Goal: Transaction & Acquisition: Subscribe to service/newsletter

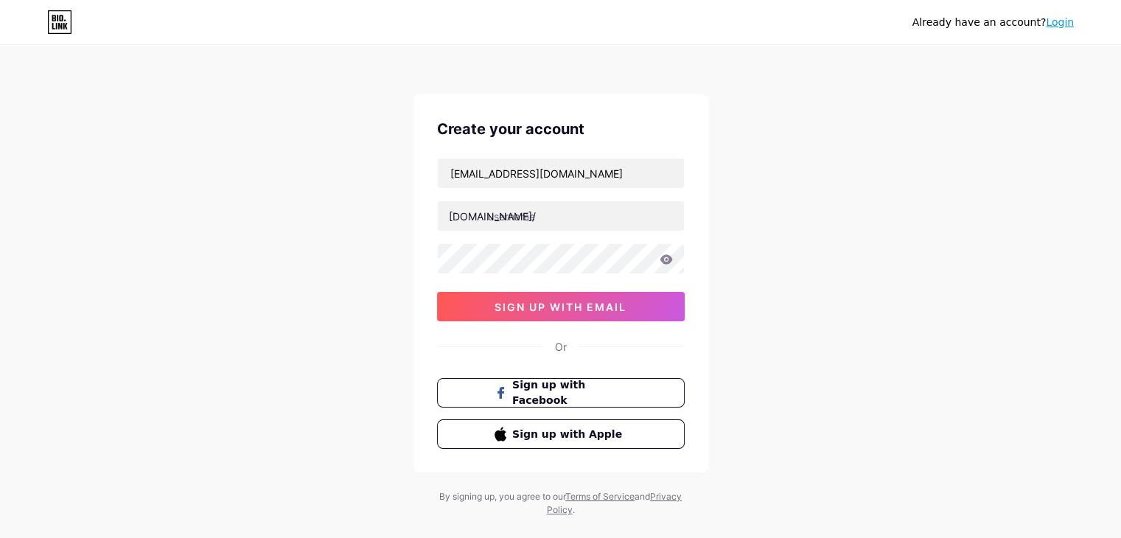
click at [498, 231] on div "[EMAIL_ADDRESS][DOMAIN_NAME] [DOMAIN_NAME]/ 0cAFcWeA4ugxdb5DU9KAp_GEAefAoevpAxQ…" at bounding box center [561, 240] width 248 height 164
click at [491, 216] on input "text" at bounding box center [561, 215] width 246 height 29
paste input "residentialproperties"
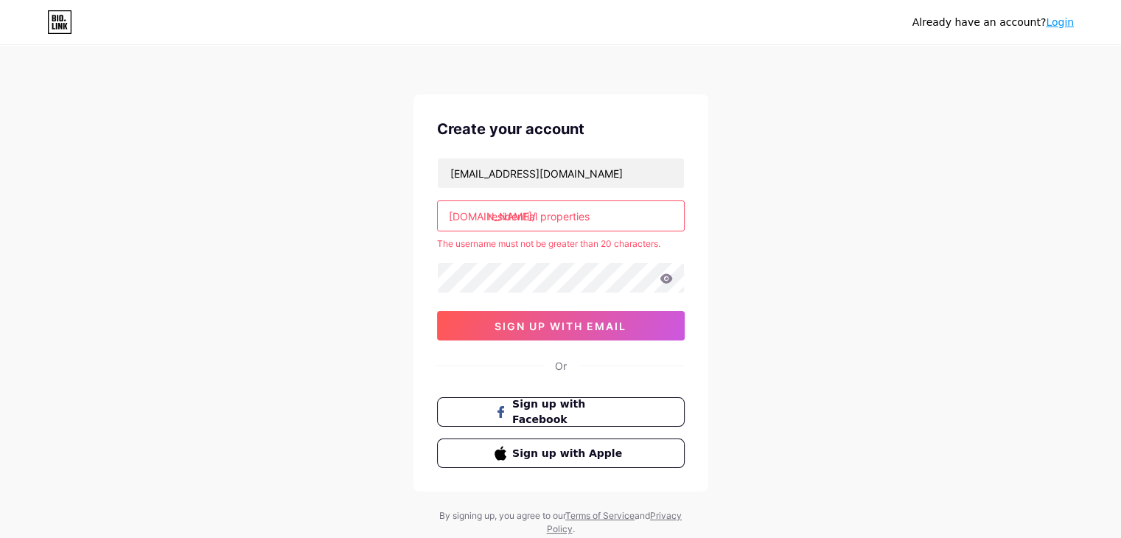
click at [542, 216] on input "residential properties" at bounding box center [561, 215] width 246 height 29
click at [489, 214] on input "residentialproperties" at bounding box center [561, 215] width 246 height 29
click at [492, 216] on input "residentialproperties" at bounding box center [561, 215] width 246 height 29
click at [597, 216] on input "residentialproperties" at bounding box center [561, 215] width 246 height 29
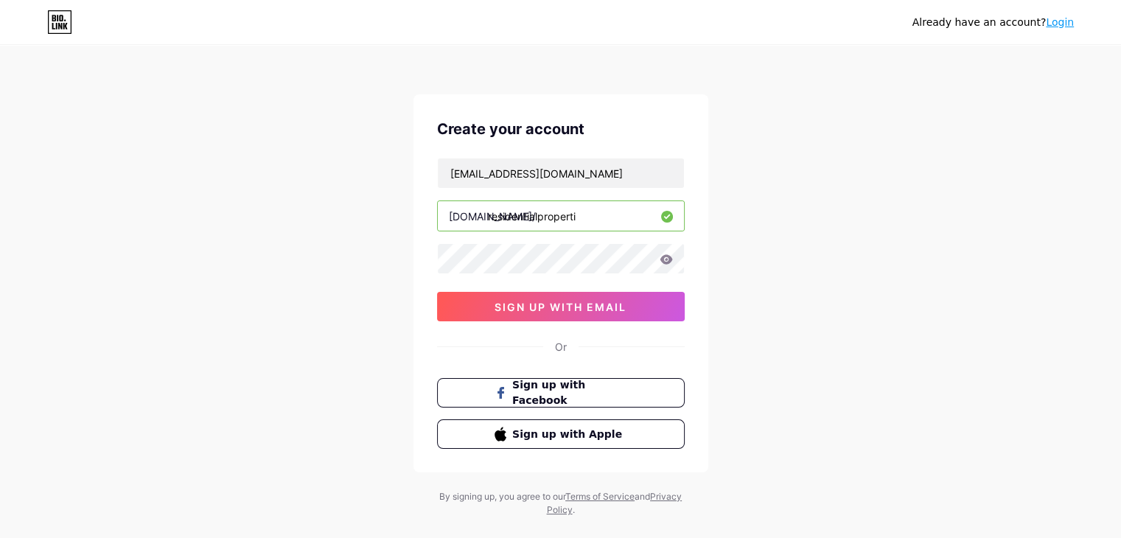
drag, startPoint x: 490, startPoint y: 215, endPoint x: 478, endPoint y: 228, distance: 17.2
click at [478, 228] on input "residentialproperti" at bounding box center [561, 215] width 246 height 29
type input "residentialproperti"
click at [562, 304] on span "sign up with email" at bounding box center [560, 307] width 132 height 13
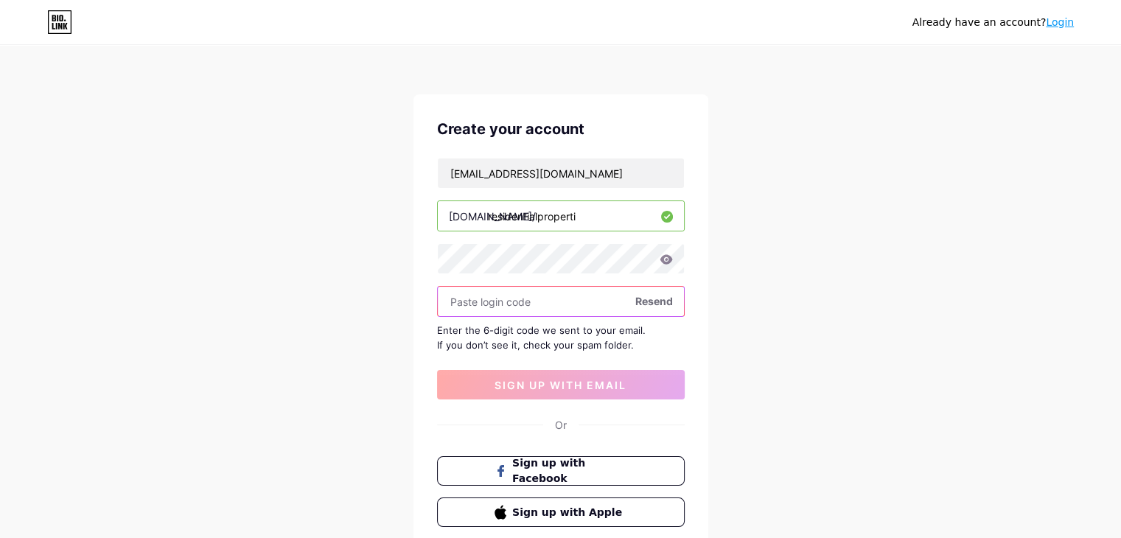
click at [545, 304] on input "text" at bounding box center [561, 301] width 246 height 29
paste input "806626"
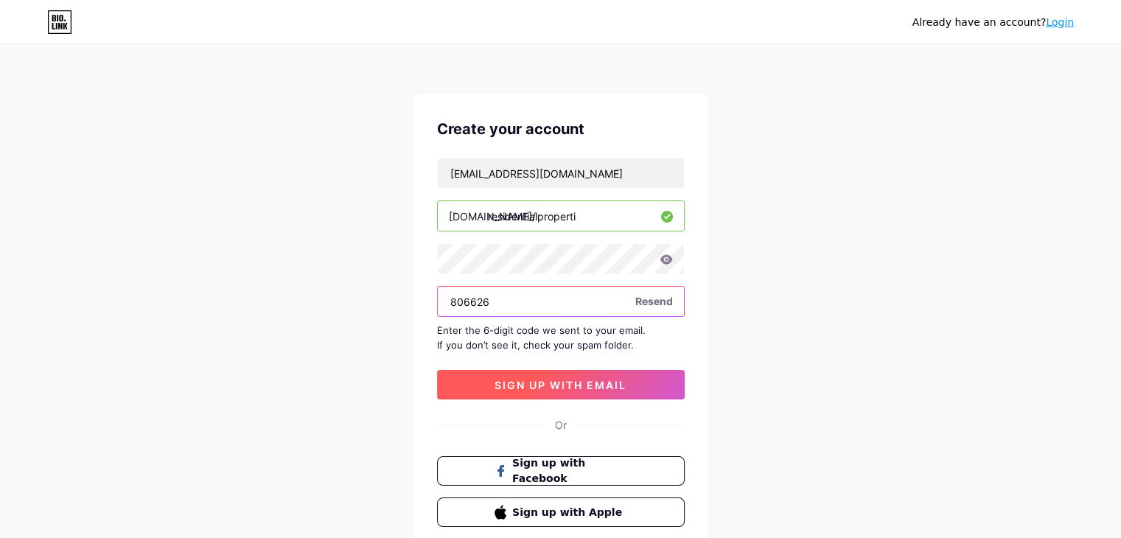
type input "806626"
click at [564, 387] on span "sign up with email" at bounding box center [560, 385] width 132 height 13
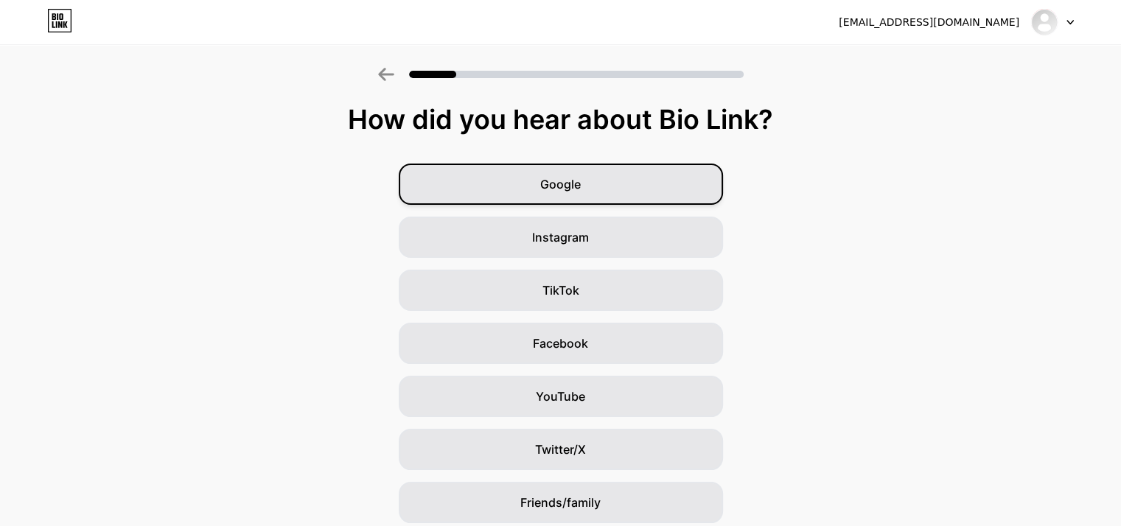
click at [576, 181] on span "Google" at bounding box center [560, 184] width 41 height 18
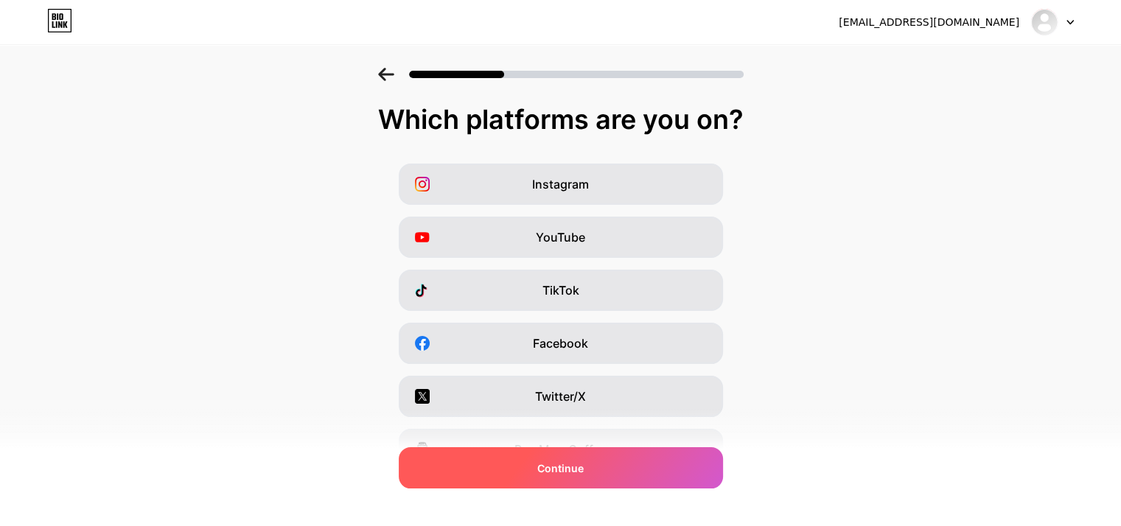
click at [574, 469] on span "Continue" at bounding box center [560, 467] width 46 height 15
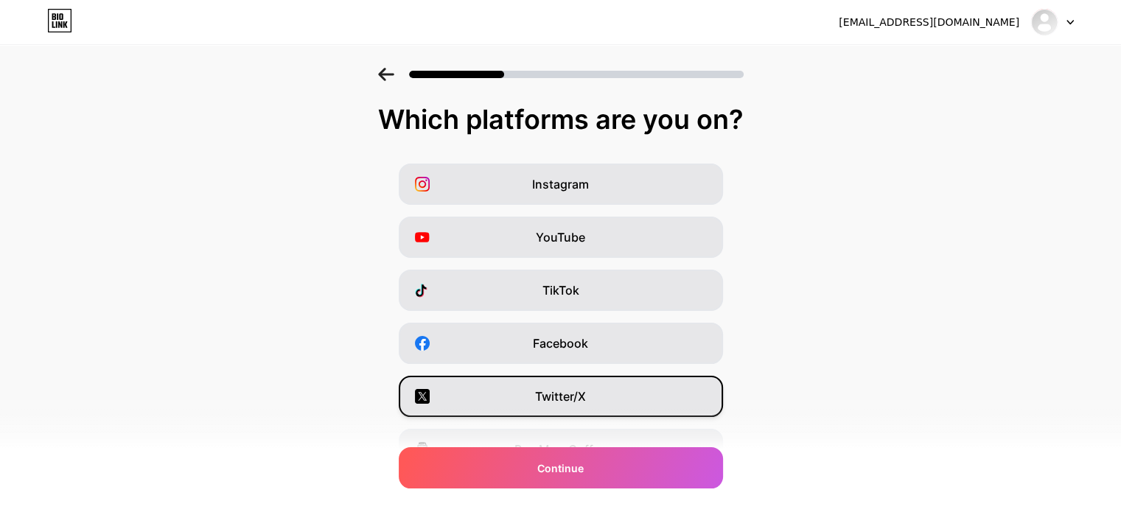
scroll to position [183, 0]
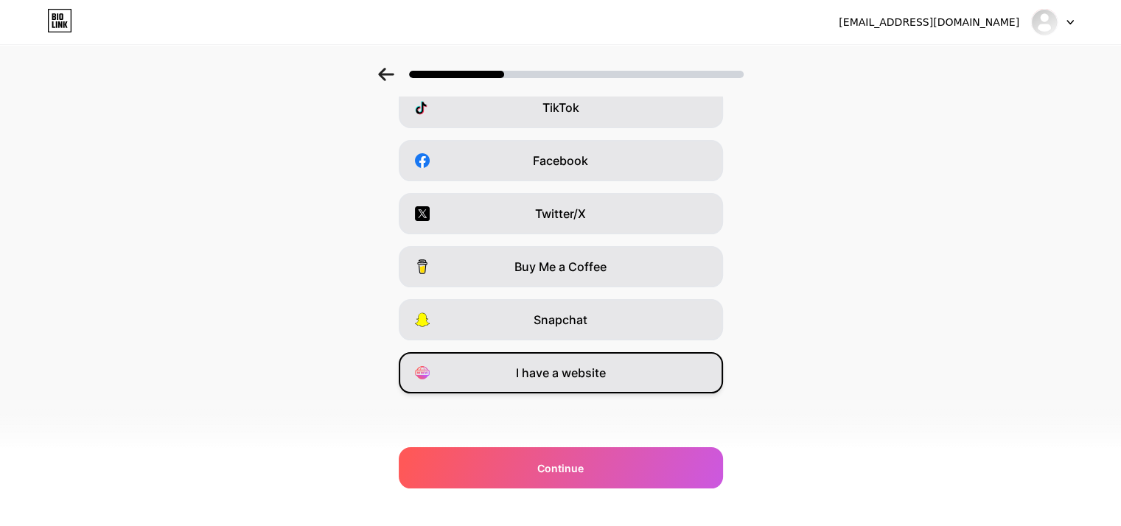
click at [568, 378] on span "I have a website" at bounding box center [561, 373] width 90 height 18
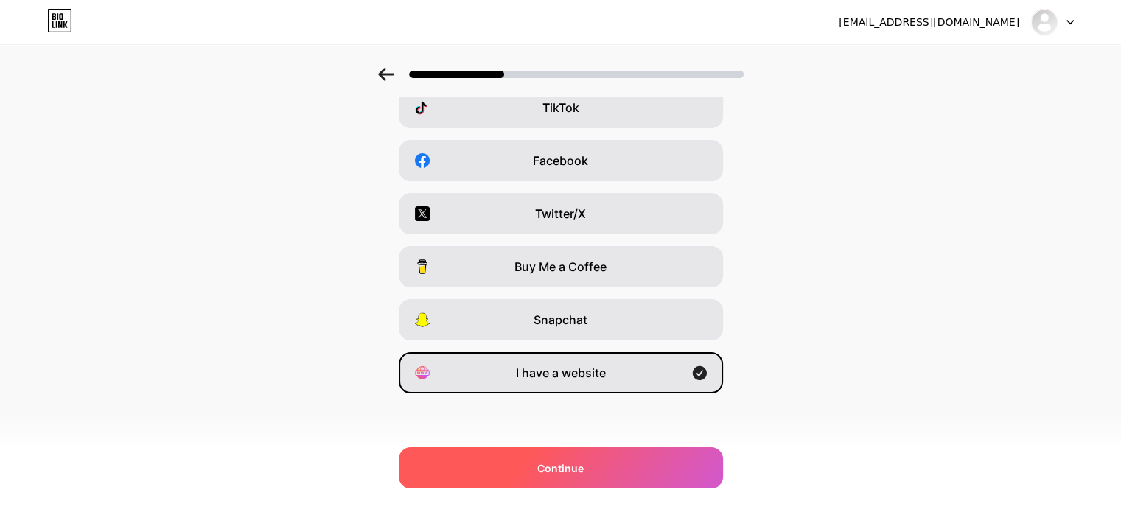
click at [562, 469] on span "Continue" at bounding box center [560, 467] width 46 height 15
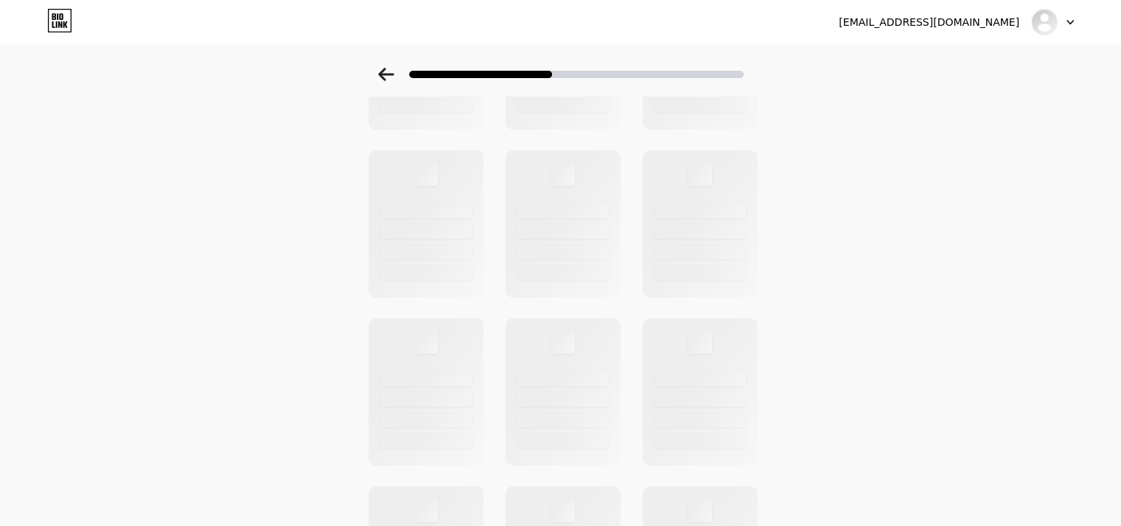
scroll to position [0, 0]
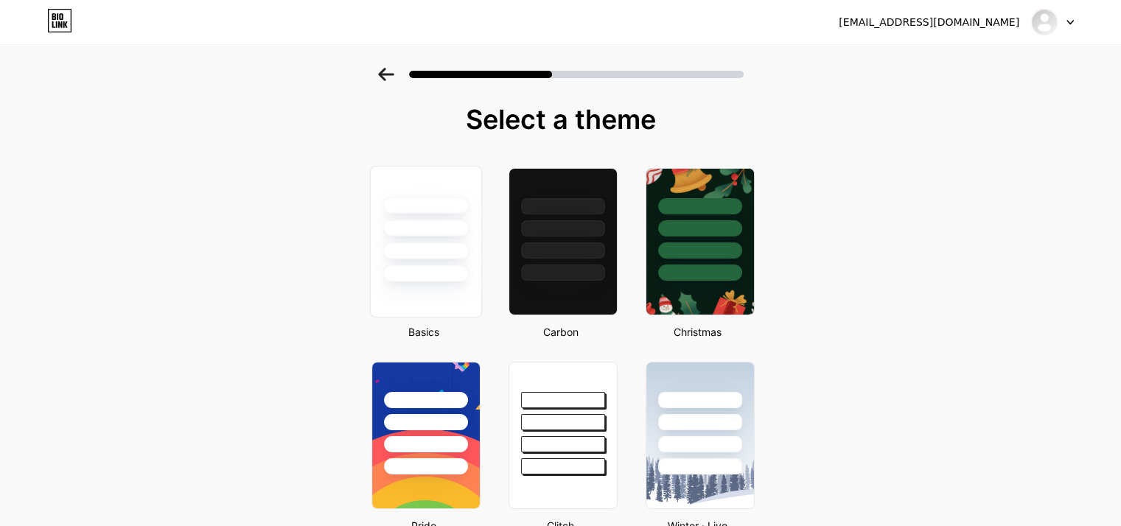
click at [427, 266] on div at bounding box center [425, 273] width 86 height 17
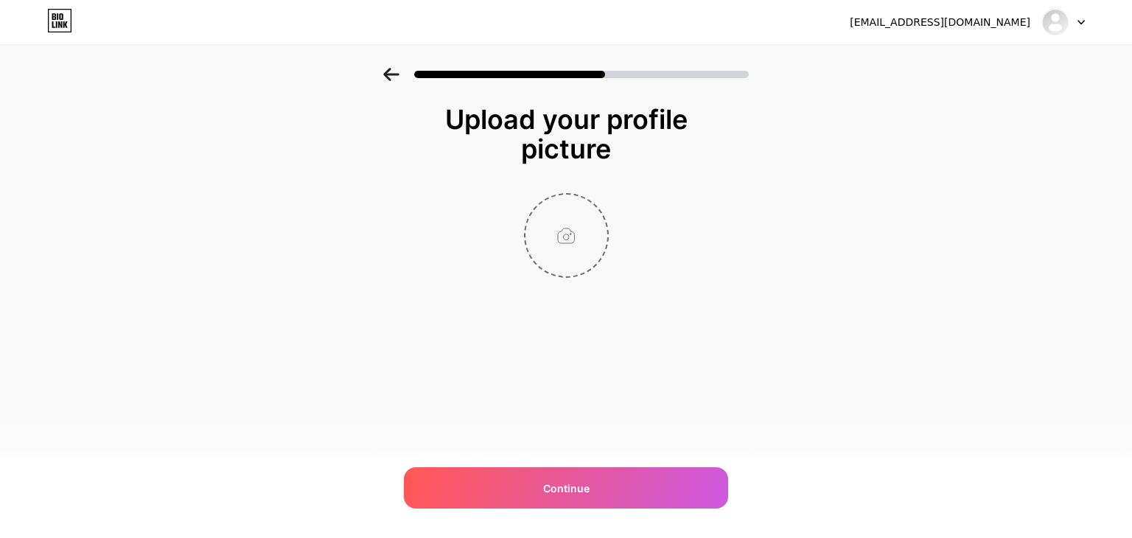
click at [568, 237] on input "file" at bounding box center [566, 236] width 82 height 82
type input "C:\fakepath\rahul_digital_marketing_world_logo[1].jpg"
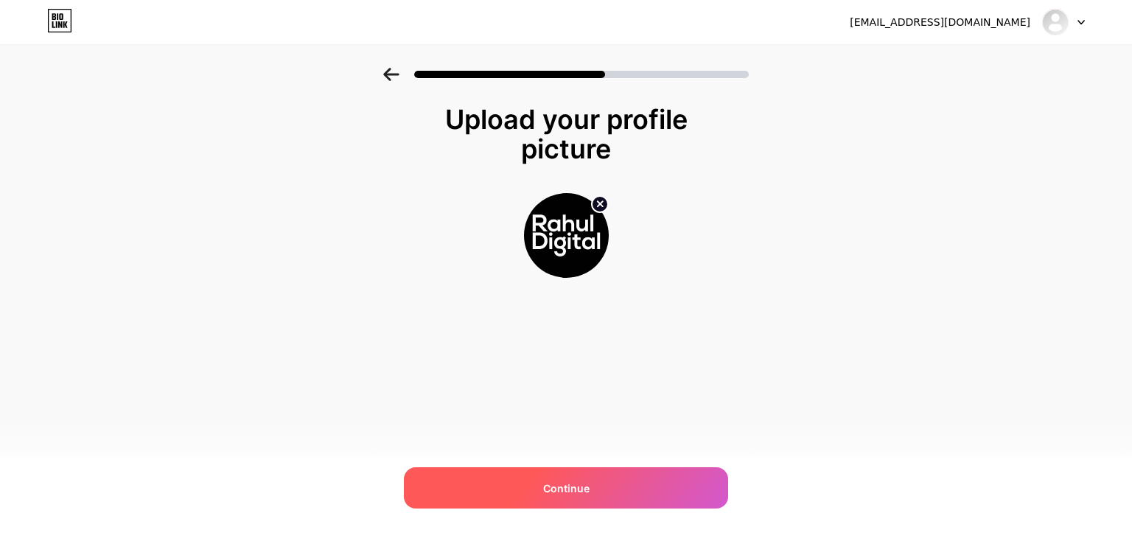
click at [576, 486] on span "Continue" at bounding box center [566, 487] width 46 height 15
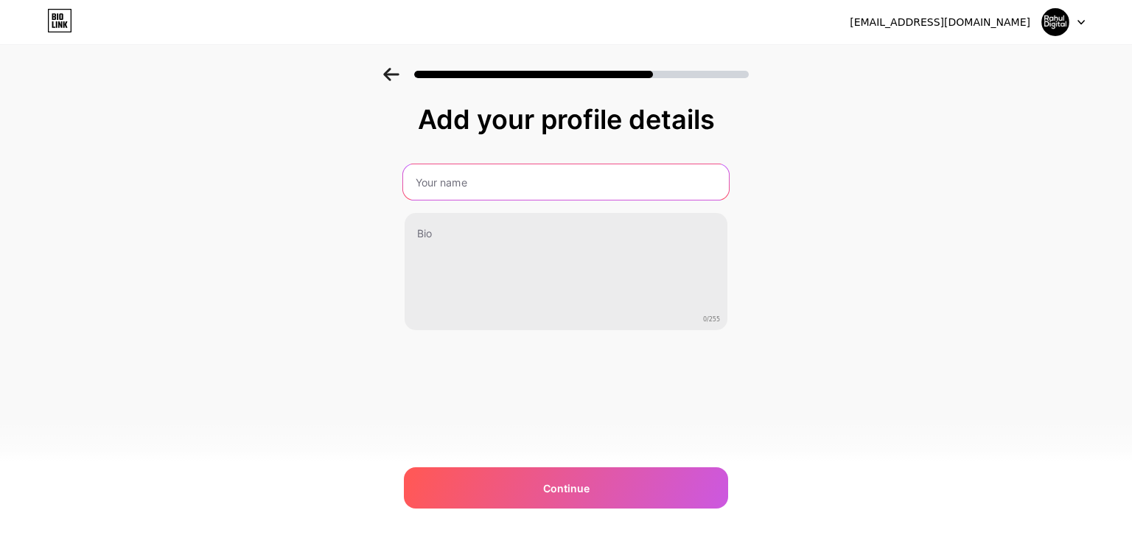
click at [439, 182] on input "text" at bounding box center [566, 181] width 326 height 35
paste input "Residential Properties"
type input "Residential Properties"
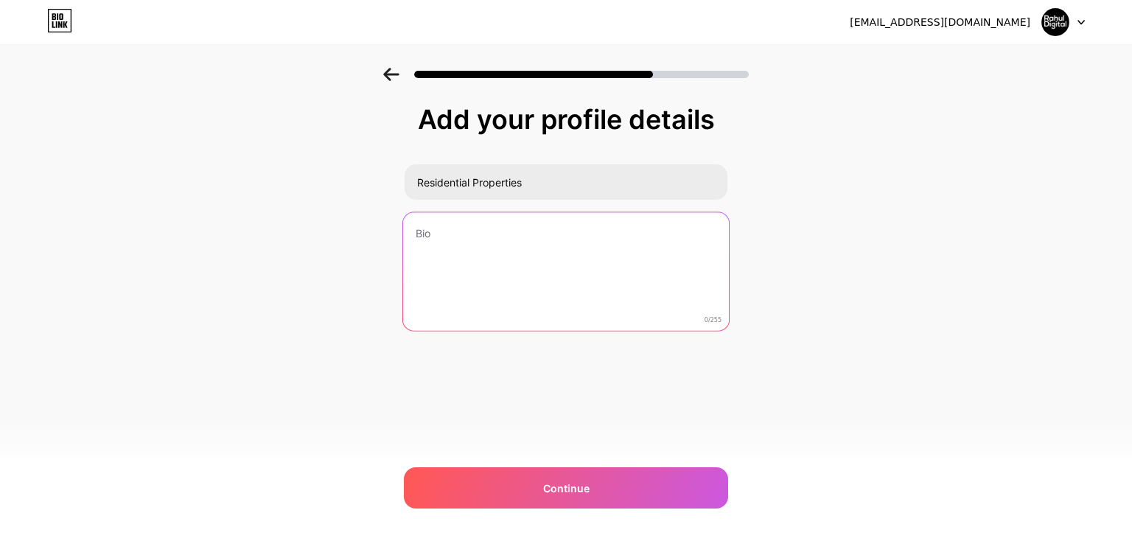
click at [424, 259] on textarea at bounding box center [566, 272] width 326 height 120
paste textarea "Discover top residential properties in India. Buy or rent flats, villas, and ap…"
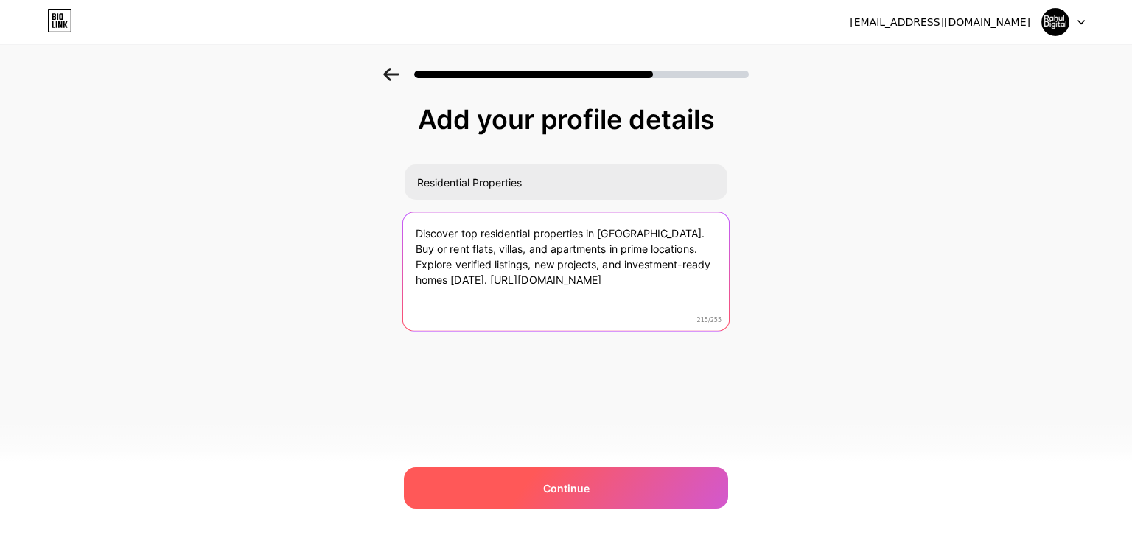
type textarea "Discover top residential properties in India. Buy or rent flats, villas, and ap…"
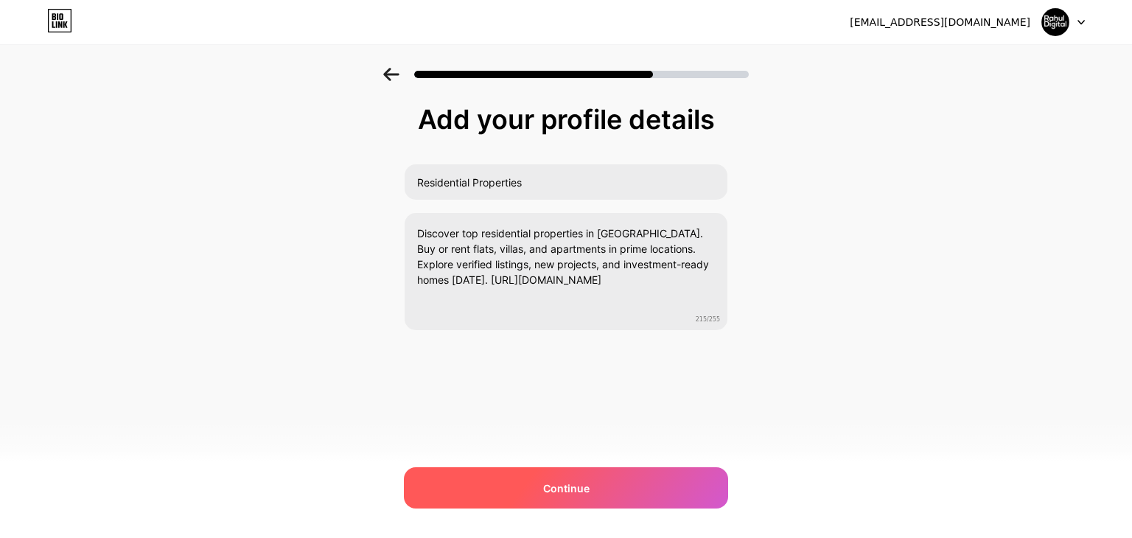
click at [557, 489] on span "Continue" at bounding box center [566, 487] width 46 height 15
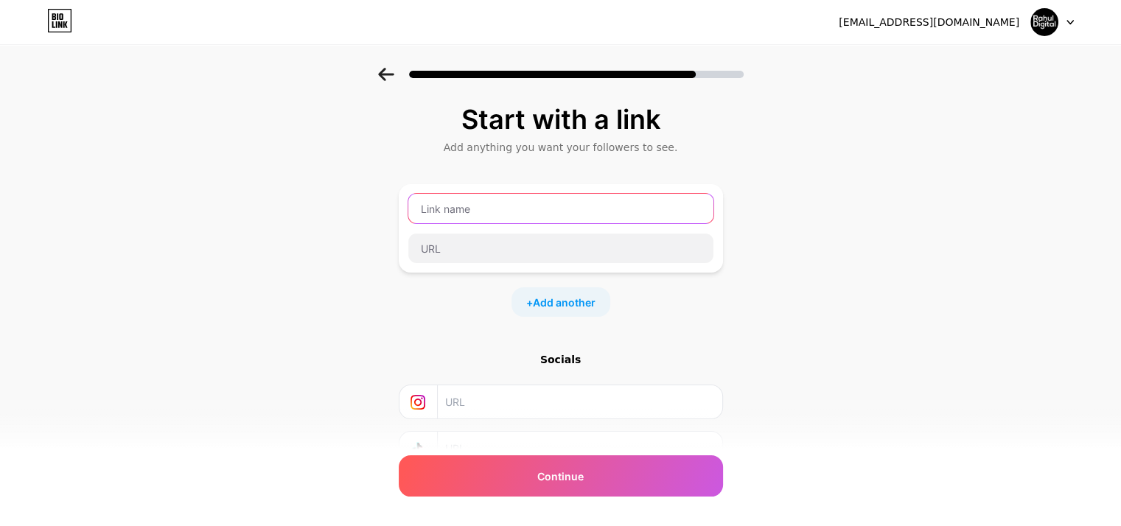
click at [438, 206] on input "text" at bounding box center [560, 208] width 305 height 29
paste input "Residential Properties"
type input "Residential Properties"
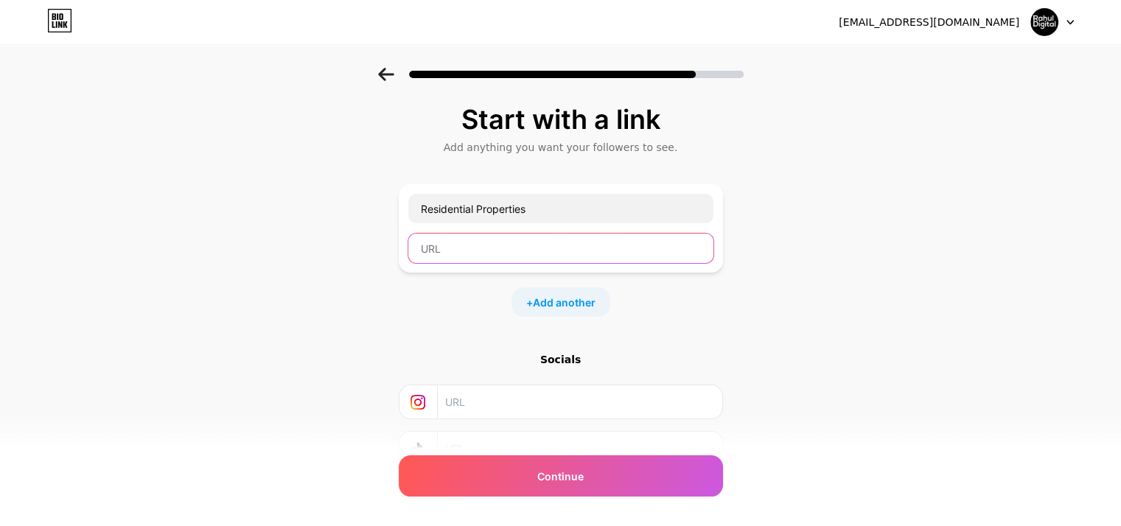
click at [460, 253] on input "text" at bounding box center [560, 248] width 305 height 29
paste input "https://residentialproperties.in"
click at [424, 243] on input "https://residentialproperties.in" at bounding box center [560, 248] width 305 height 29
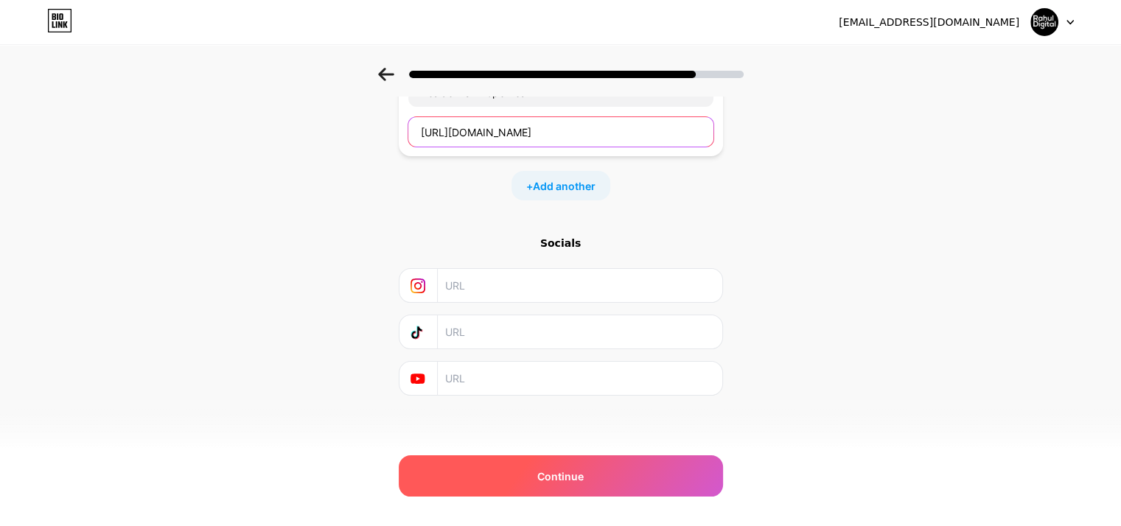
type input "https://residentialproperties.in"
click at [567, 480] on span "Continue" at bounding box center [560, 476] width 46 height 15
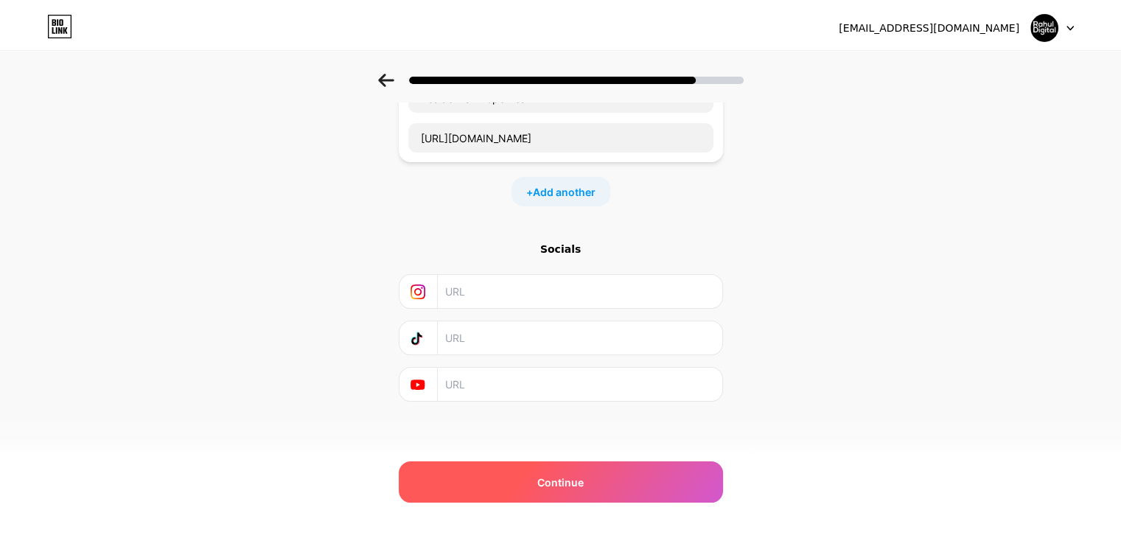
scroll to position [0, 0]
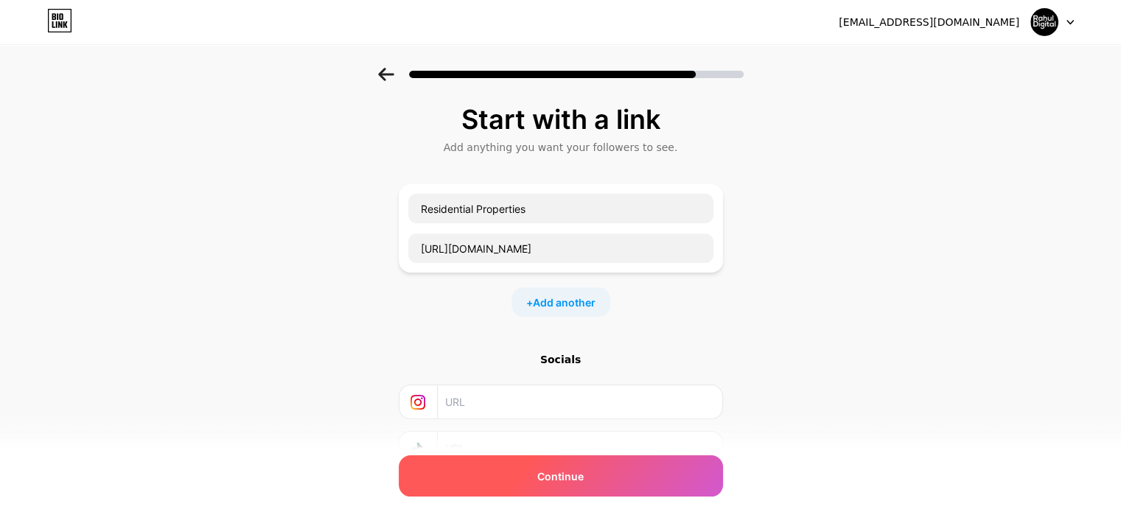
click at [569, 476] on span "Continue" at bounding box center [560, 476] width 46 height 15
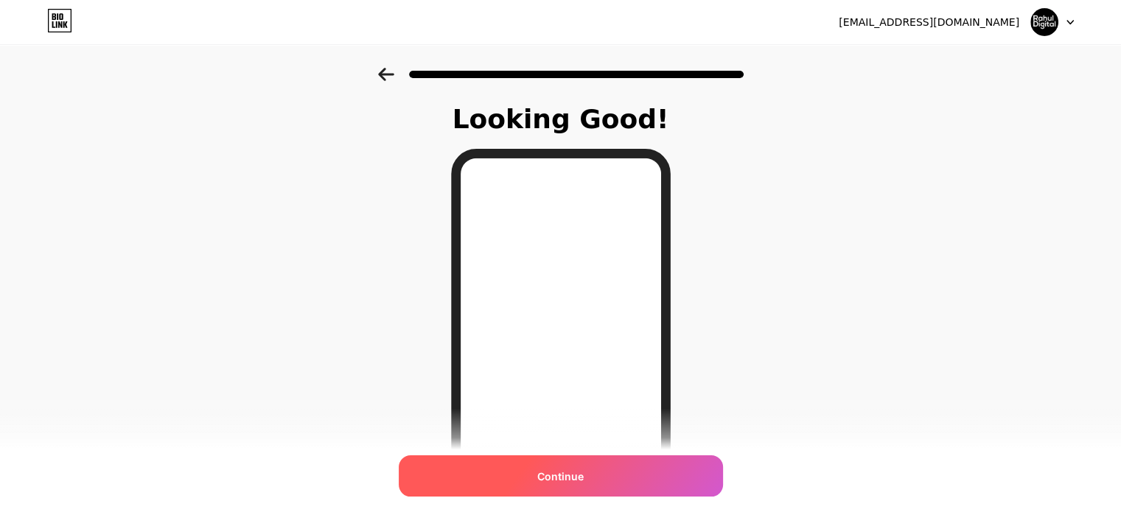
click at [561, 475] on span "Continue" at bounding box center [560, 476] width 46 height 15
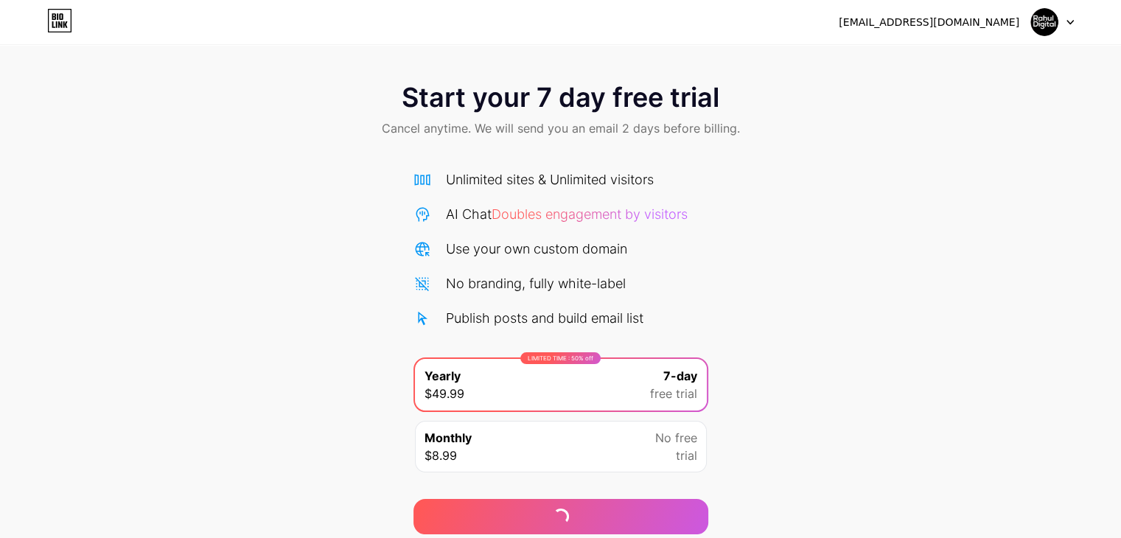
click at [1056, 23] on img at bounding box center [1044, 22] width 28 height 28
click at [956, 18] on div "[EMAIL_ADDRESS][DOMAIN_NAME]" at bounding box center [928, 22] width 181 height 15
click at [1037, 24] on img at bounding box center [1044, 22] width 28 height 28
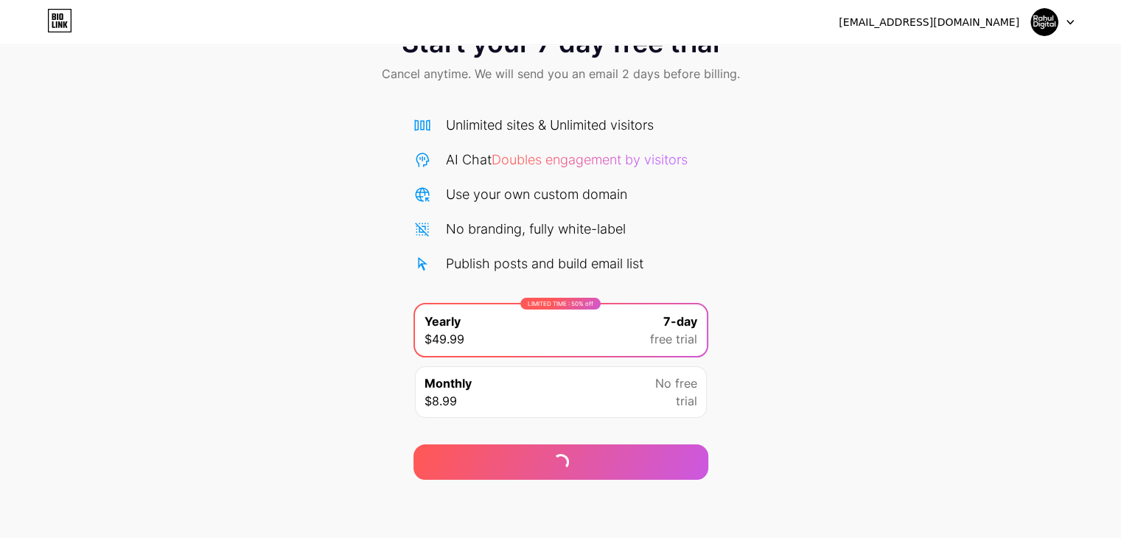
scroll to position [54, 0]
click at [580, 385] on div "Monthly $8.99 No free trial" at bounding box center [561, 393] width 292 height 52
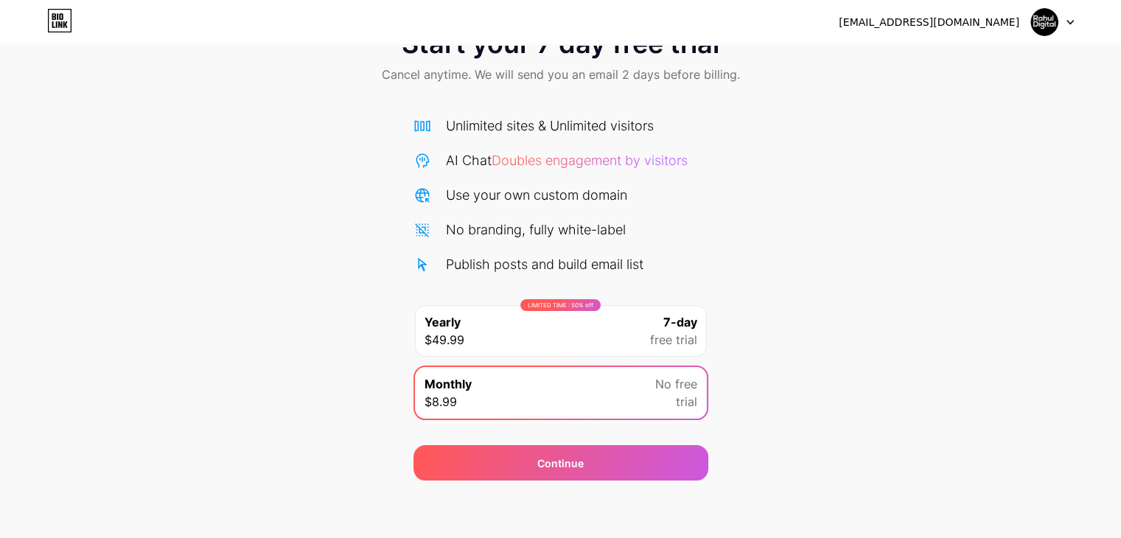
click at [557, 340] on div "LIMITED TIME : 50% off Yearly $49.99 7-day free trial" at bounding box center [561, 331] width 292 height 52
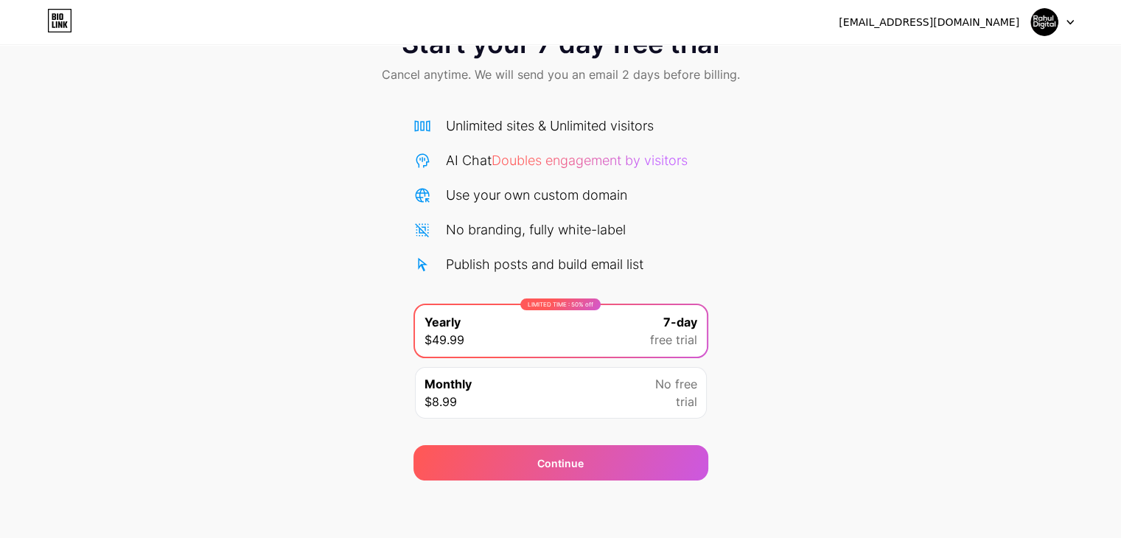
click at [564, 388] on div "Monthly $8.99 No free trial" at bounding box center [561, 393] width 292 height 52
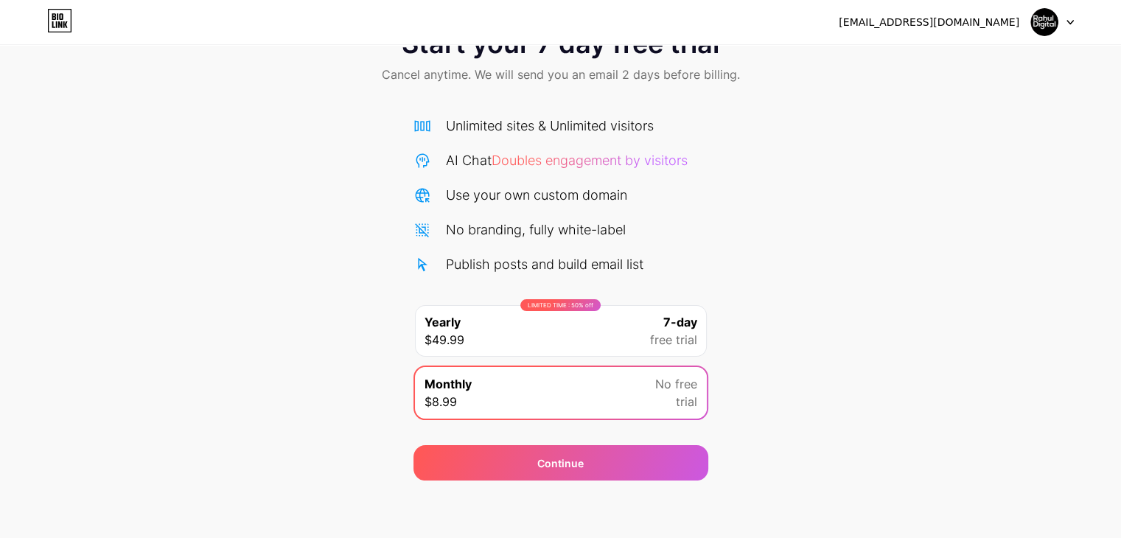
click at [564, 344] on div "LIMITED TIME : 50% off Yearly $49.99 7-day free trial" at bounding box center [561, 331] width 292 height 52
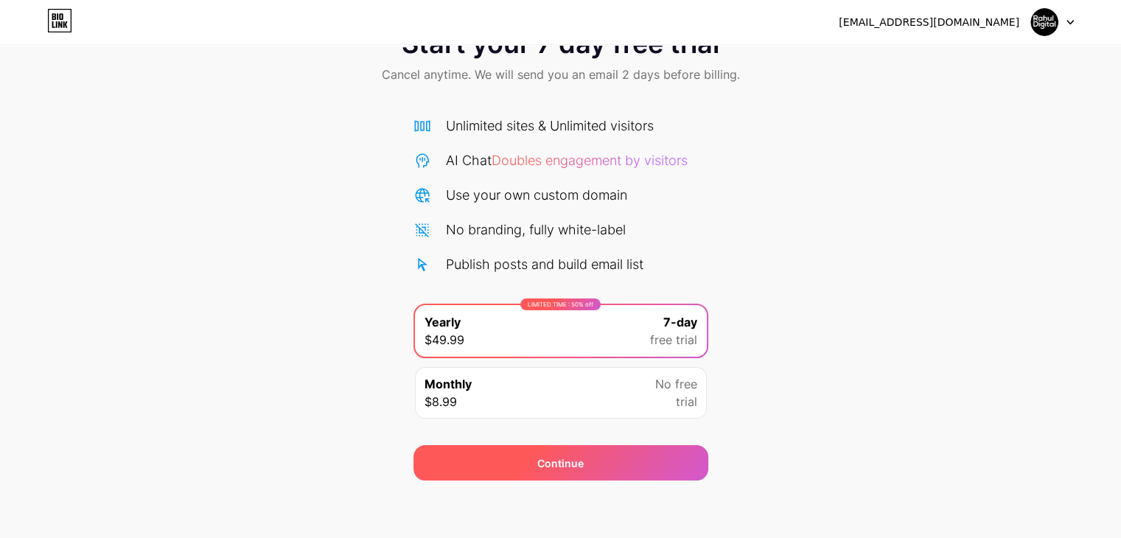
click at [563, 466] on div "Continue" at bounding box center [560, 462] width 46 height 15
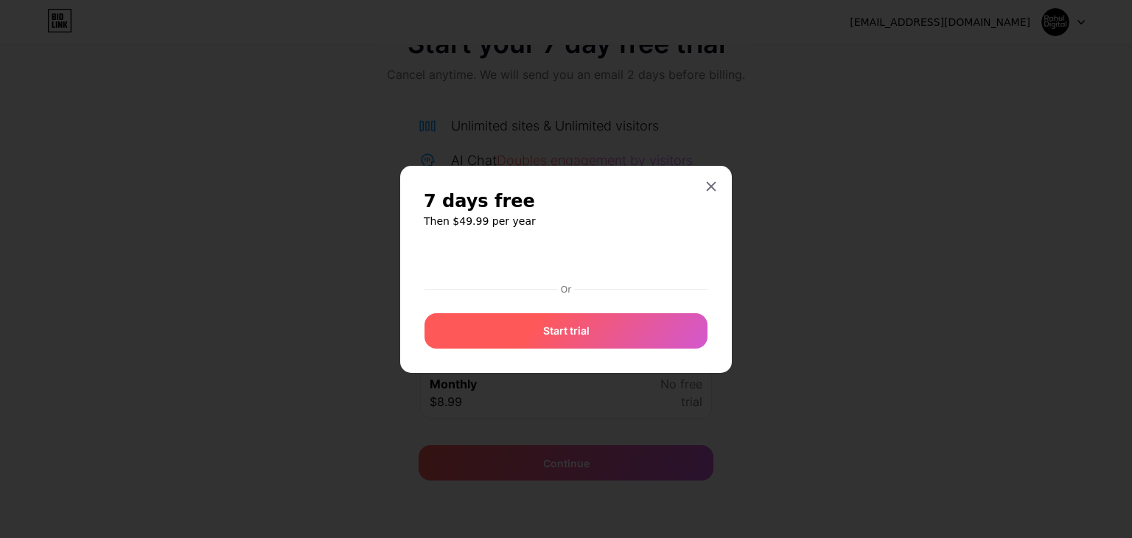
click at [564, 328] on span "Start trial" at bounding box center [566, 330] width 46 height 15
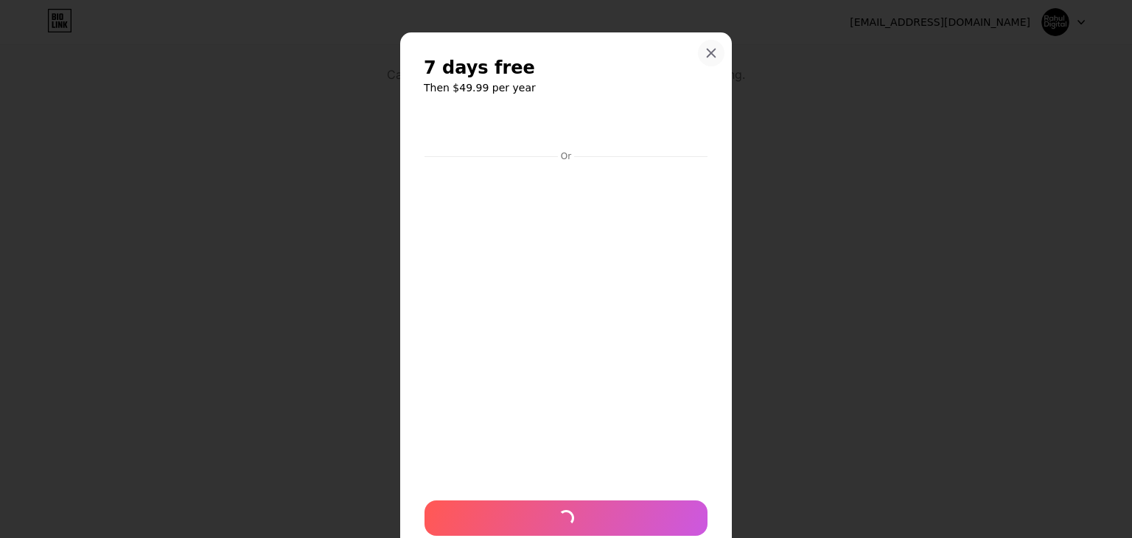
click at [705, 51] on icon at bounding box center [711, 53] width 12 height 12
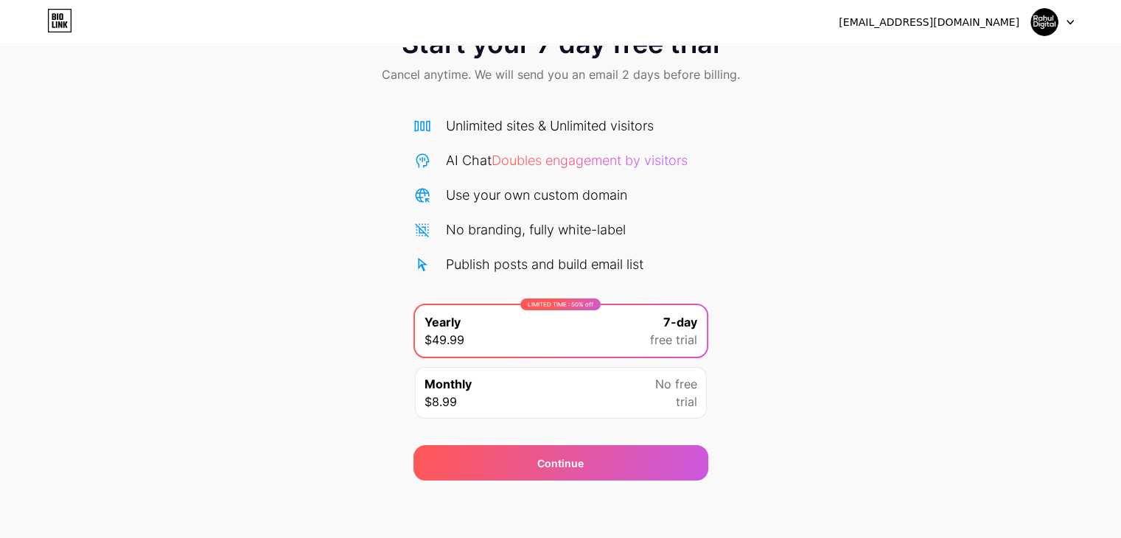
click at [505, 404] on div "Monthly $8.99 No free trial" at bounding box center [561, 393] width 292 height 52
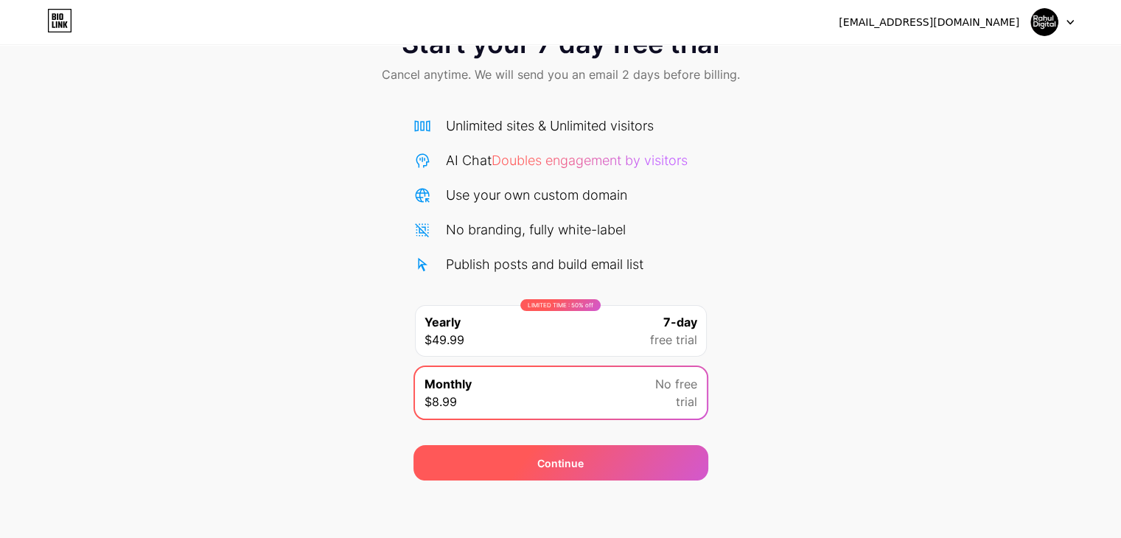
click at [550, 458] on div "Continue" at bounding box center [560, 462] width 46 height 15
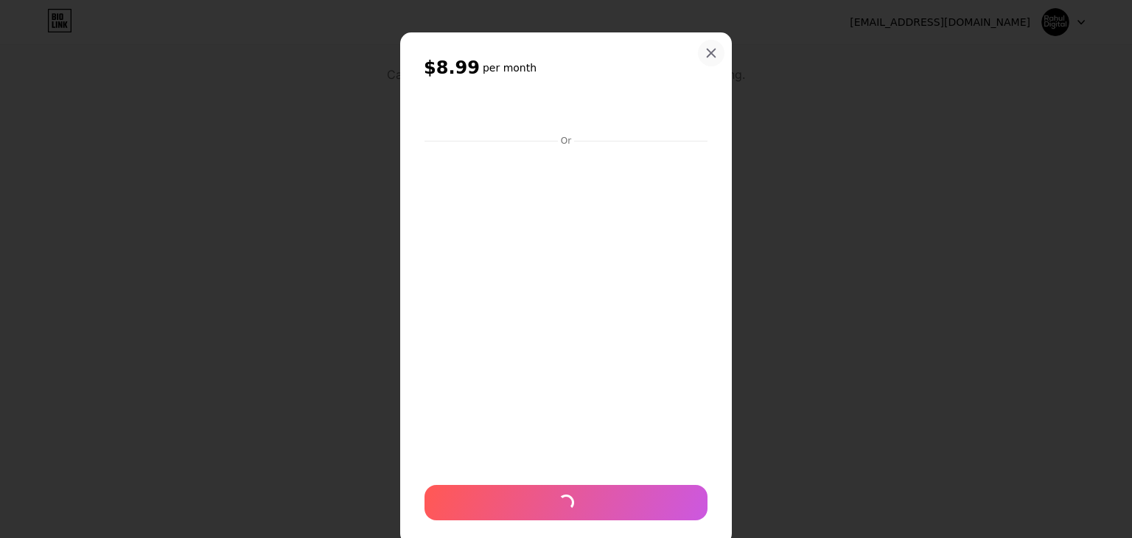
click at [705, 51] on icon at bounding box center [711, 53] width 12 height 12
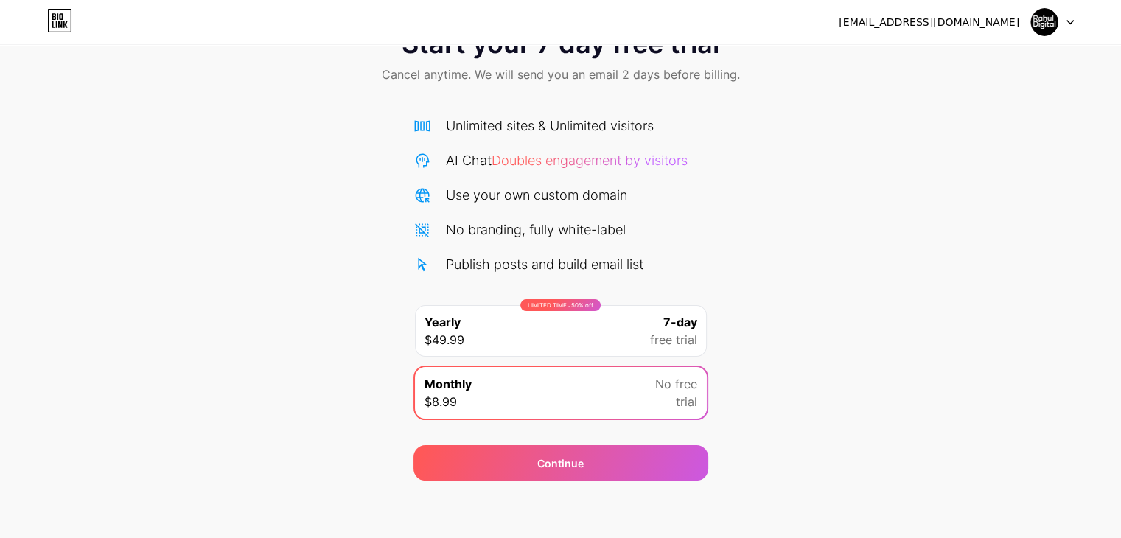
scroll to position [0, 0]
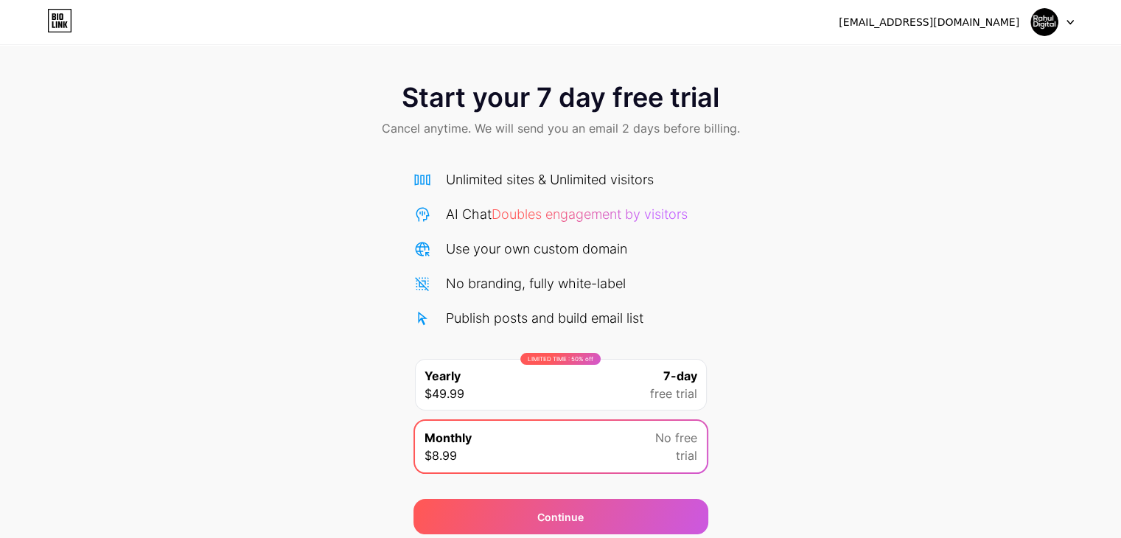
click at [58, 20] on icon at bounding box center [59, 21] width 25 height 24
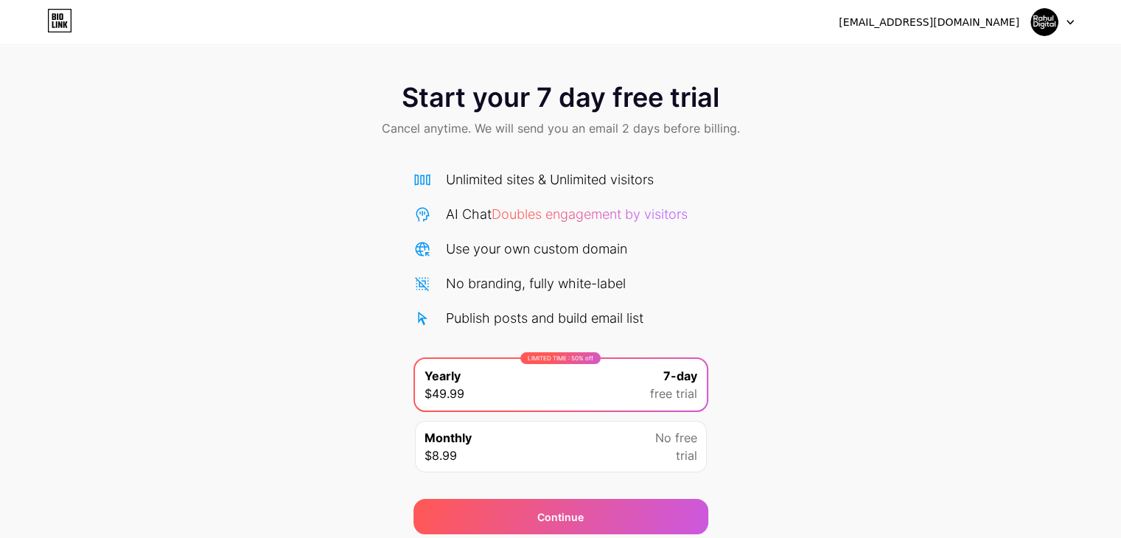
click at [1043, 20] on img at bounding box center [1044, 22] width 28 height 28
click at [1043, 15] on img at bounding box center [1044, 22] width 28 height 28
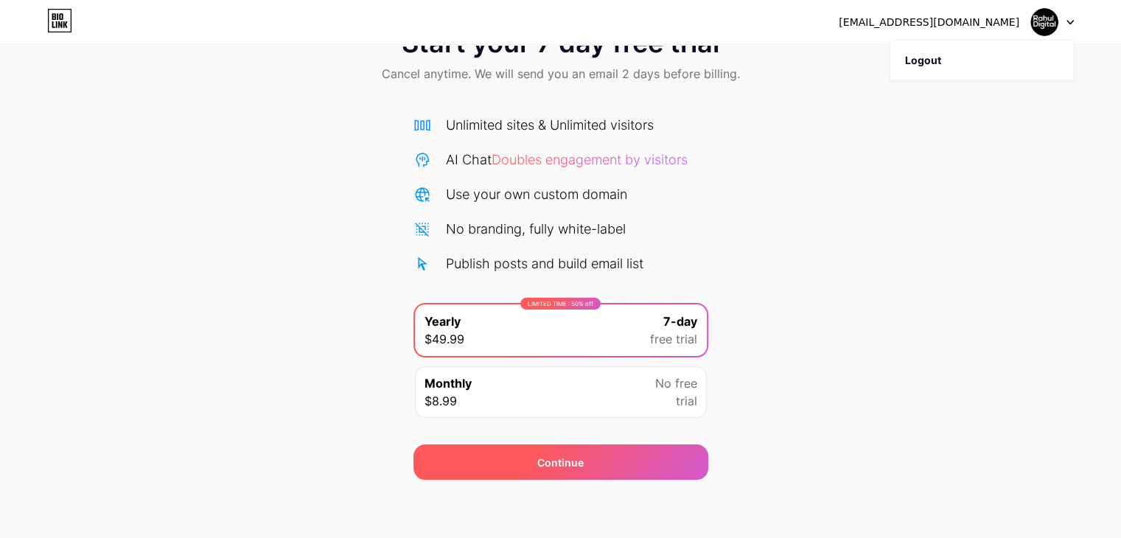
click at [570, 452] on div "Continue" at bounding box center [560, 461] width 295 height 35
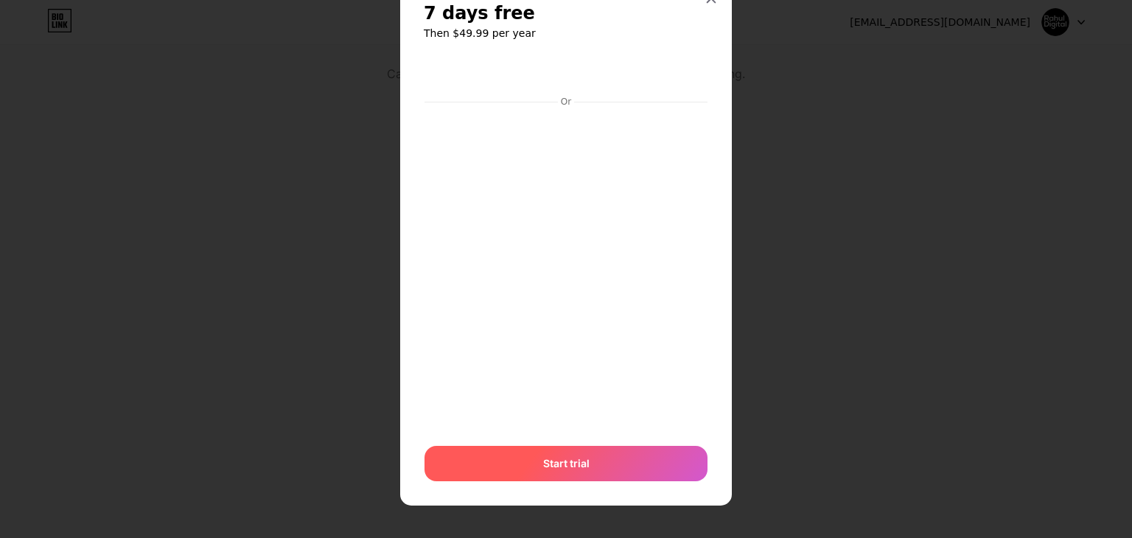
click at [552, 463] on span "Start trial" at bounding box center [566, 462] width 46 height 15
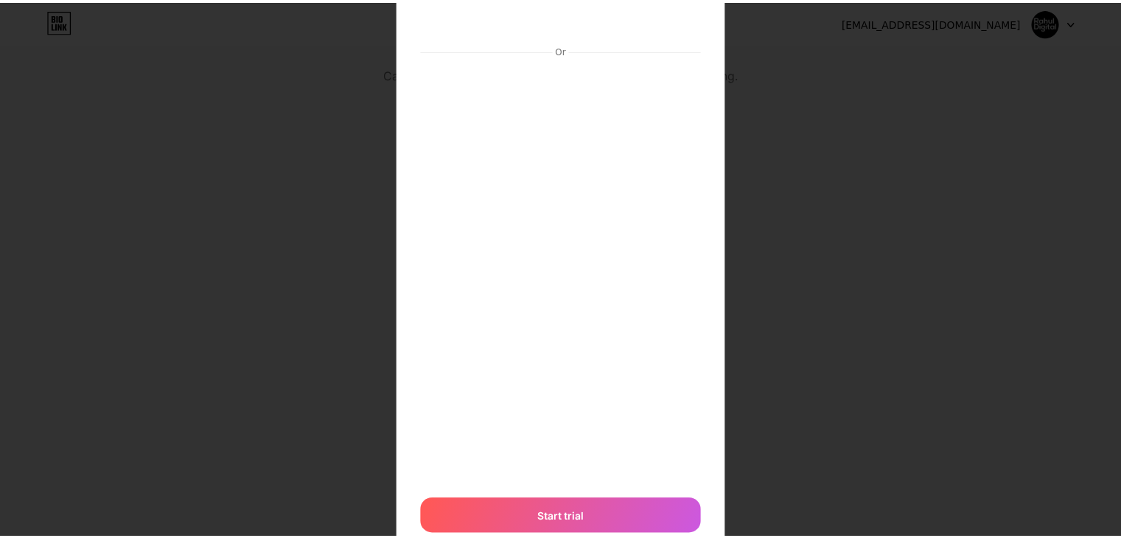
scroll to position [0, 0]
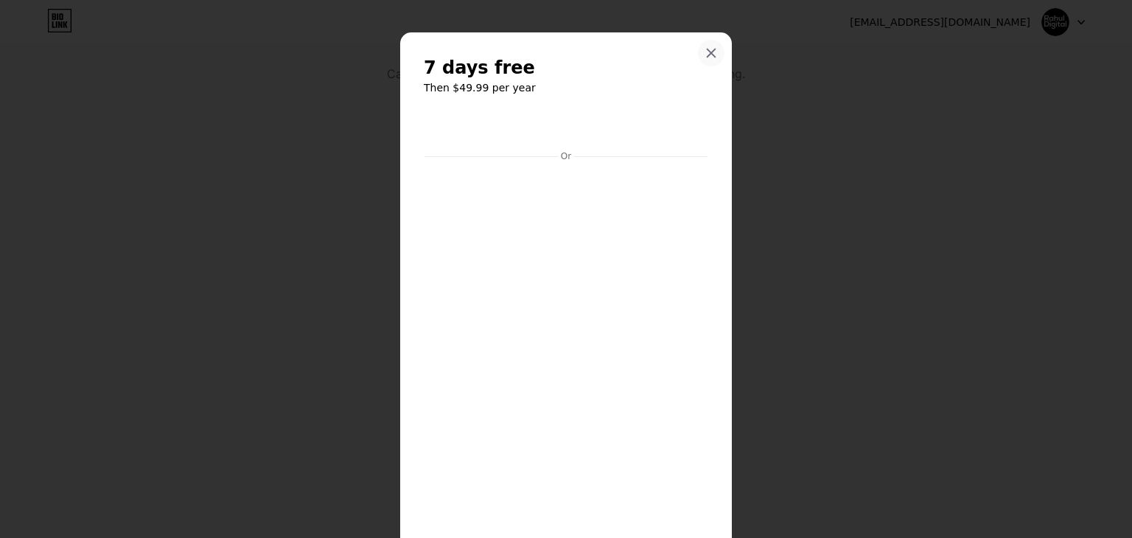
click at [707, 51] on icon at bounding box center [711, 53] width 8 height 8
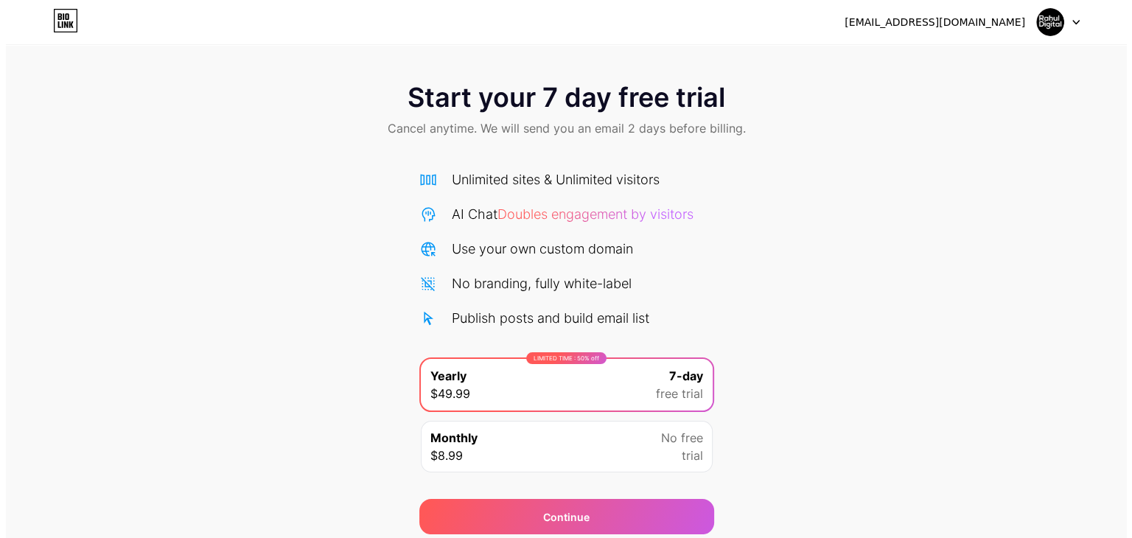
scroll to position [55, 0]
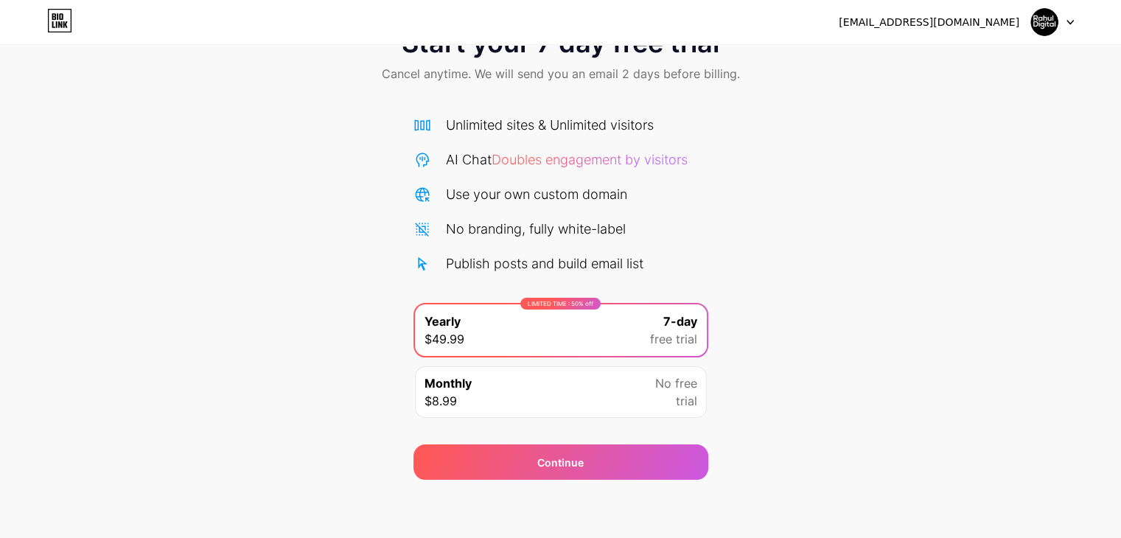
click at [542, 396] on div "Monthly $8.99 No free trial" at bounding box center [561, 392] width 292 height 52
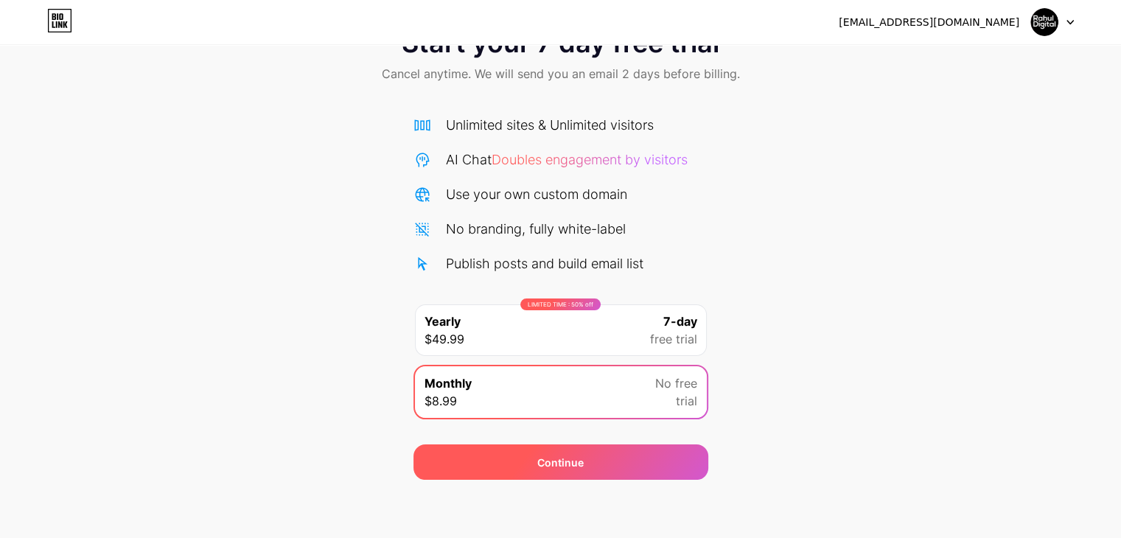
click at [553, 469] on div "Continue" at bounding box center [560, 461] width 295 height 35
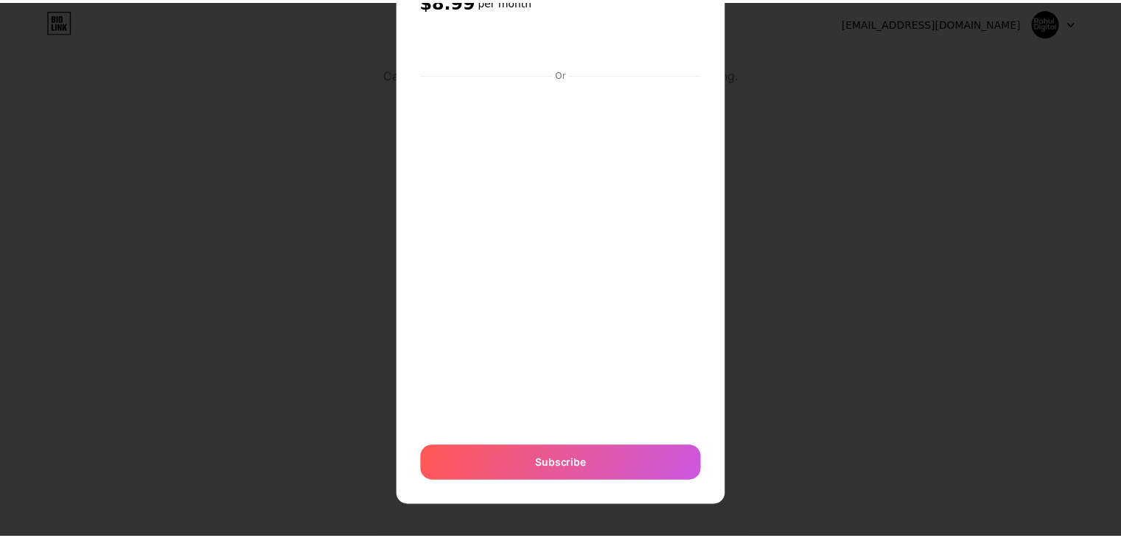
scroll to position [0, 0]
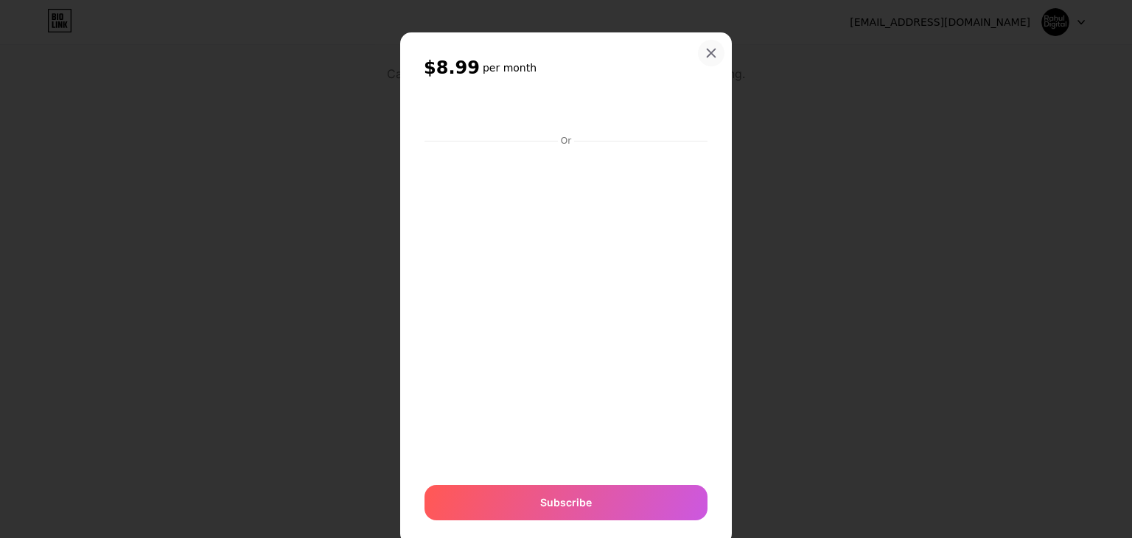
click at [707, 52] on icon at bounding box center [711, 53] width 8 height 8
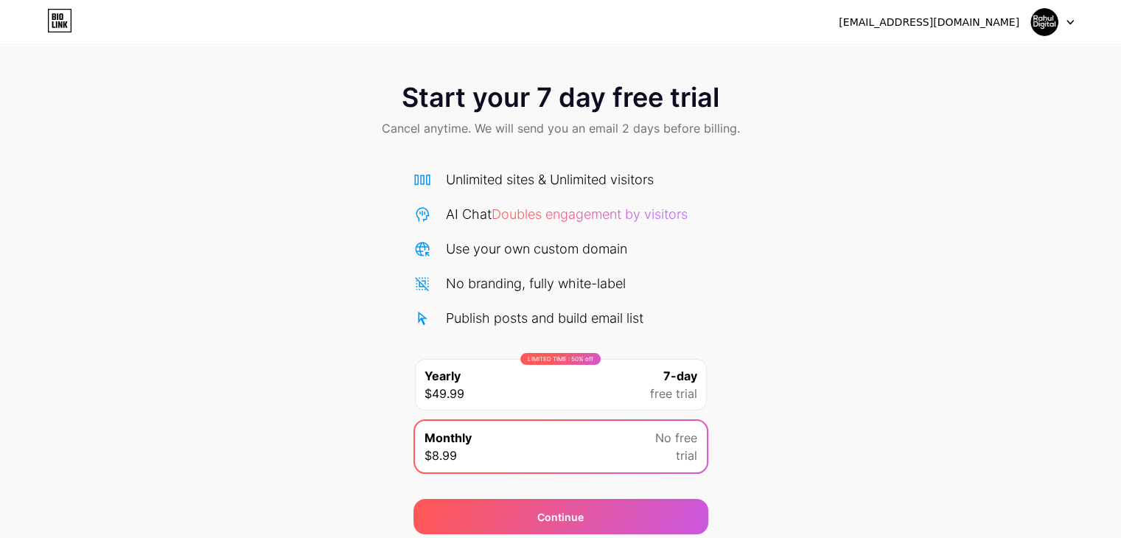
click at [558, 360] on div "LIMITED TIME : 50% off" at bounding box center [560, 359] width 80 height 12
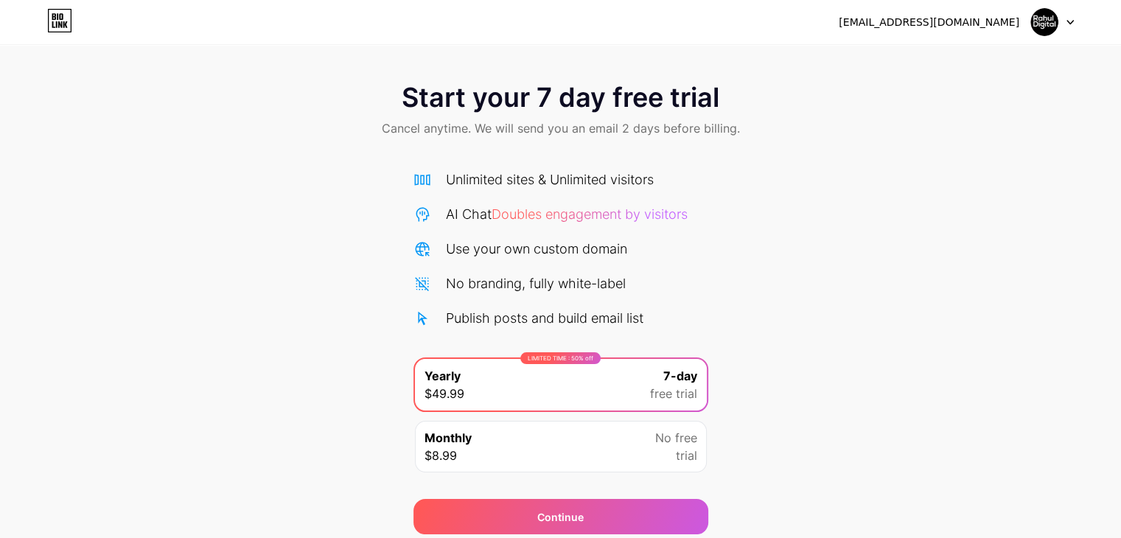
click at [1069, 21] on icon at bounding box center [1069, 22] width 7 height 5
click at [1040, 23] on img at bounding box center [1044, 22] width 28 height 28
click at [981, 24] on div "[EMAIL_ADDRESS][DOMAIN_NAME]" at bounding box center [928, 22] width 181 height 15
